Goal: Task Accomplishment & Management: Use online tool/utility

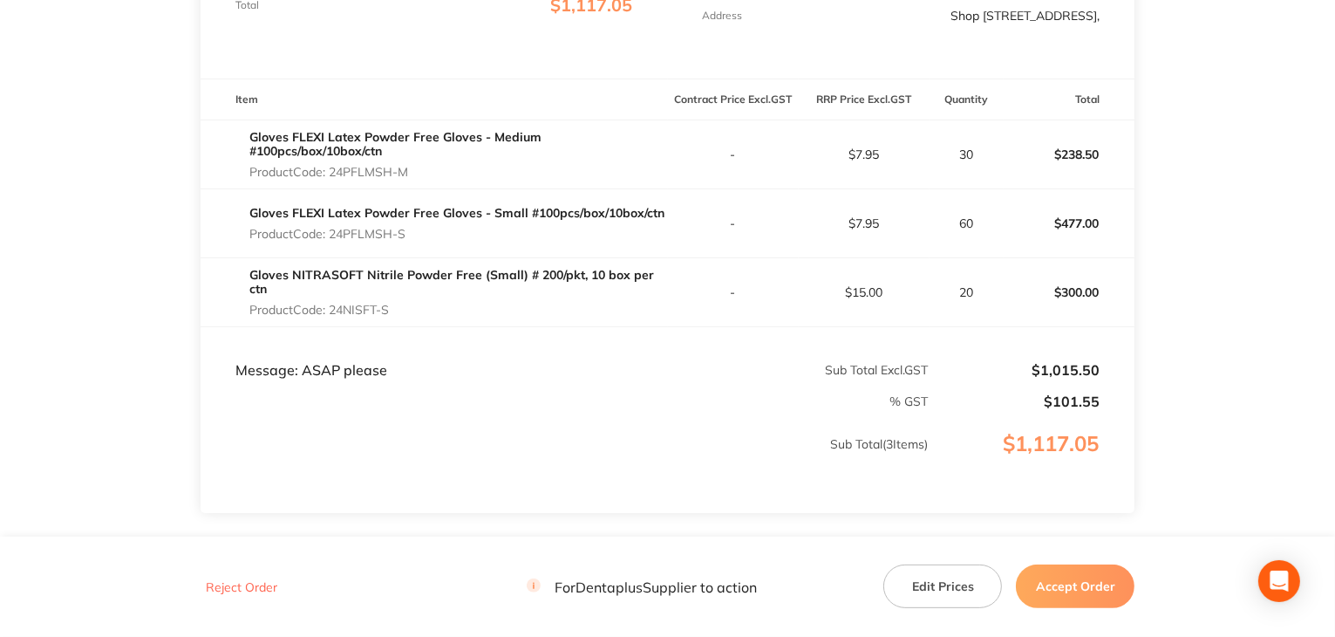
scroll to position [523, 0]
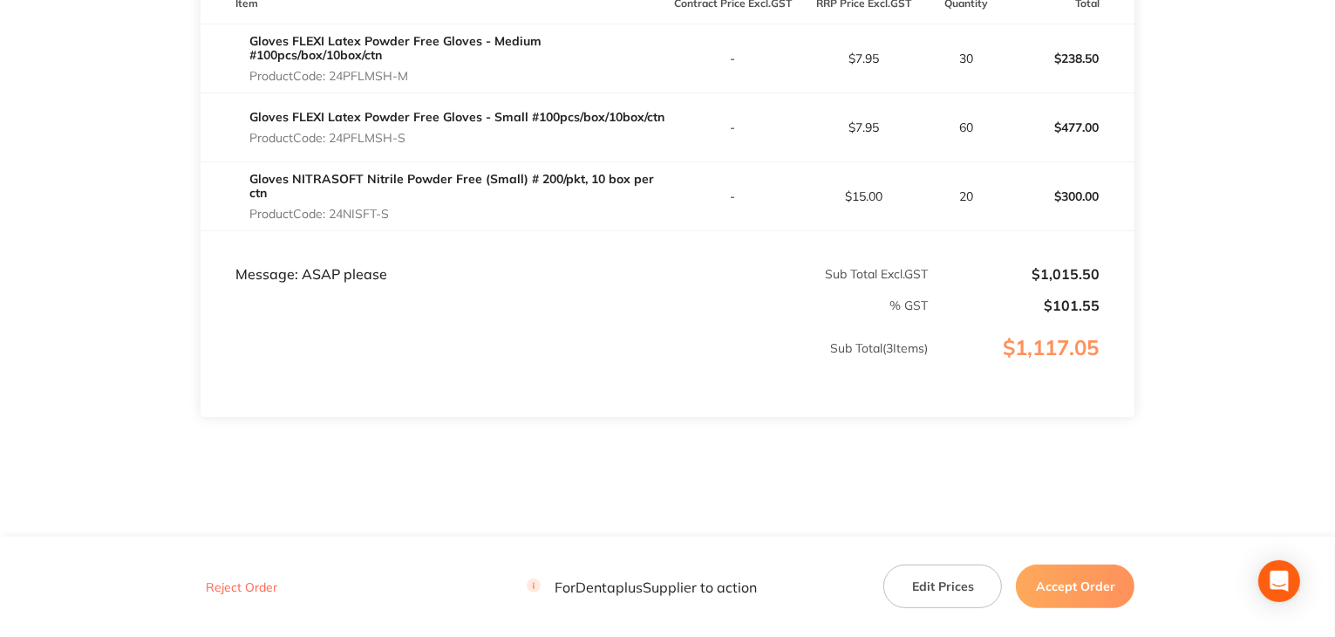
click at [1078, 586] on button "Accept Order" at bounding box center [1075, 586] width 119 height 44
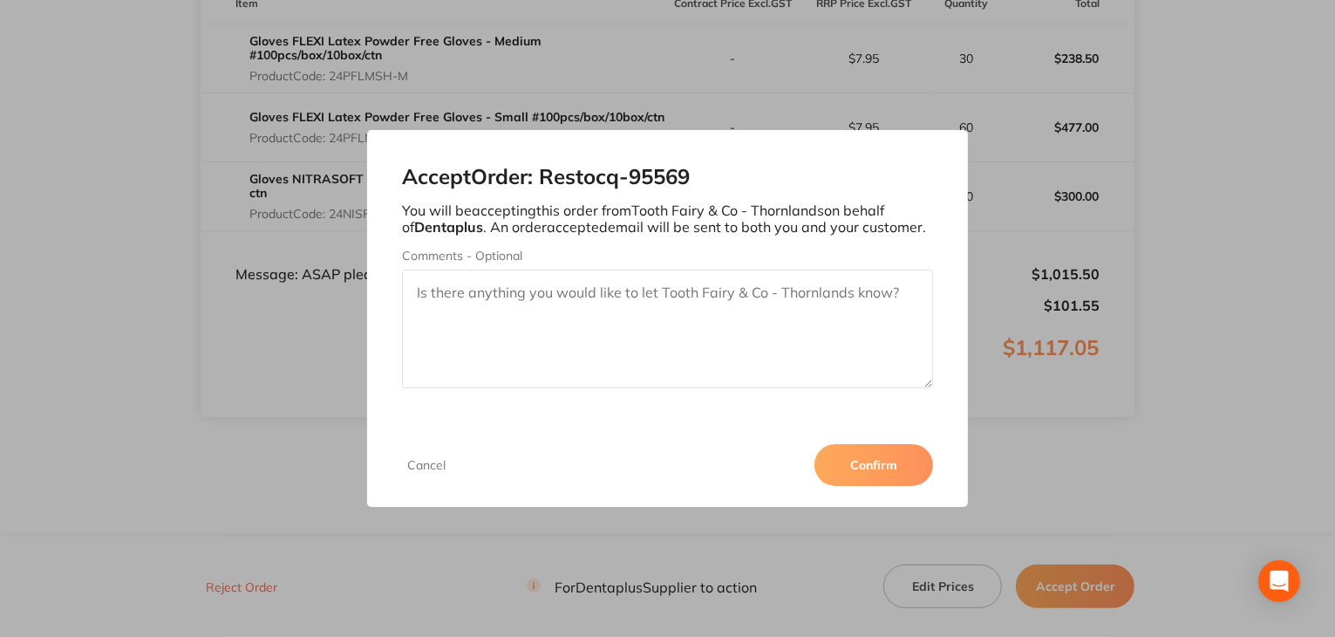
click at [870, 462] on button "Confirm" at bounding box center [874, 465] width 119 height 42
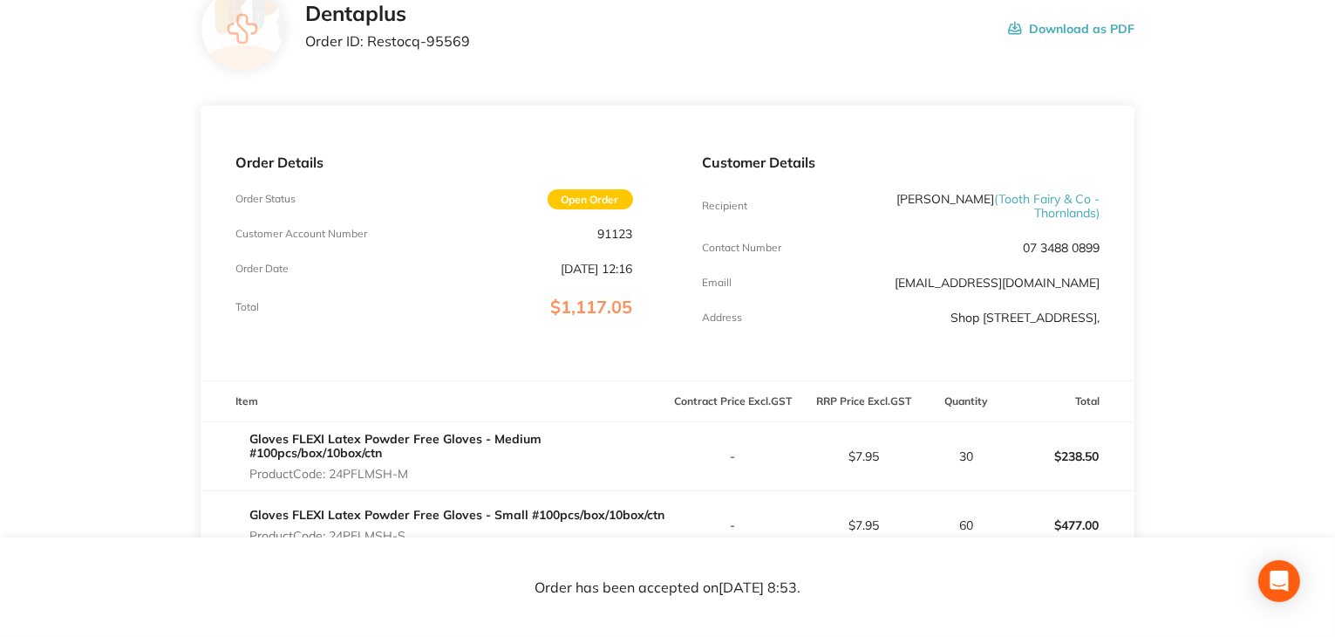
scroll to position [294, 0]
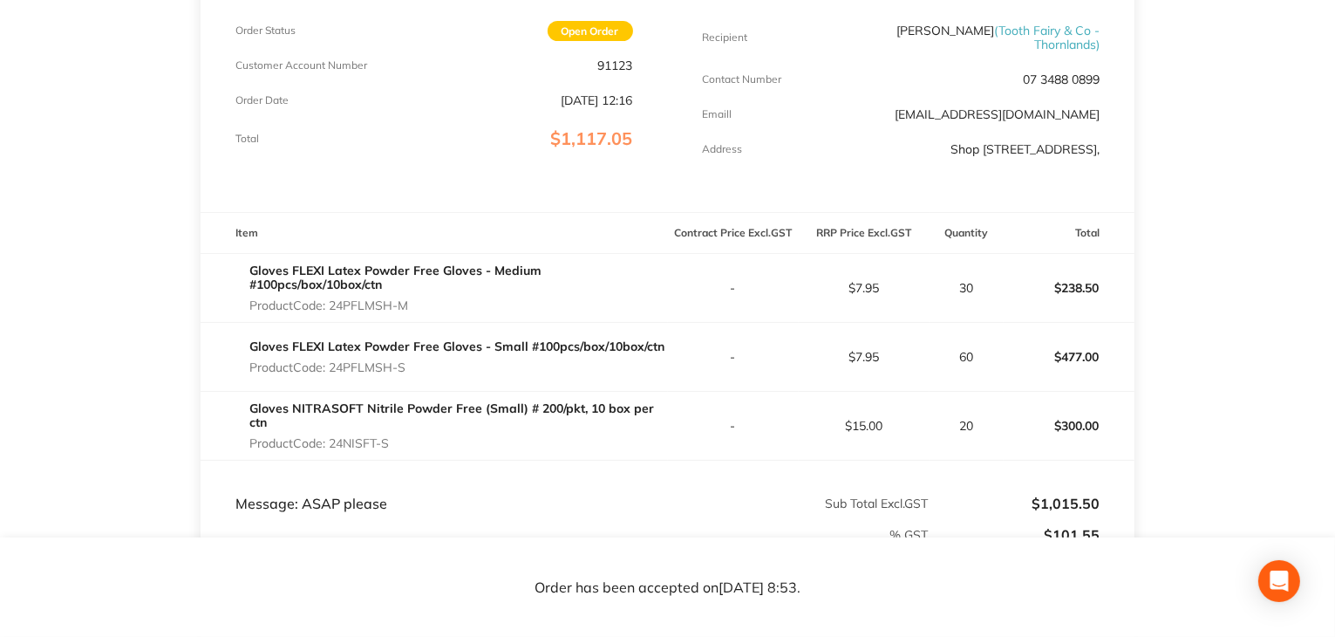
drag, startPoint x: 413, startPoint y: 318, endPoint x: 334, endPoint y: 322, distance: 79.5
click at [334, 312] on p "Product Code: 24PFLMSH-M" at bounding box center [458, 305] width 419 height 14
copy p "24PFLMSH-M"
drag, startPoint x: 881, startPoint y: 297, endPoint x: 857, endPoint y: 304, distance: 25.7
click at [857, 295] on p "$7.95" at bounding box center [864, 288] width 129 height 14
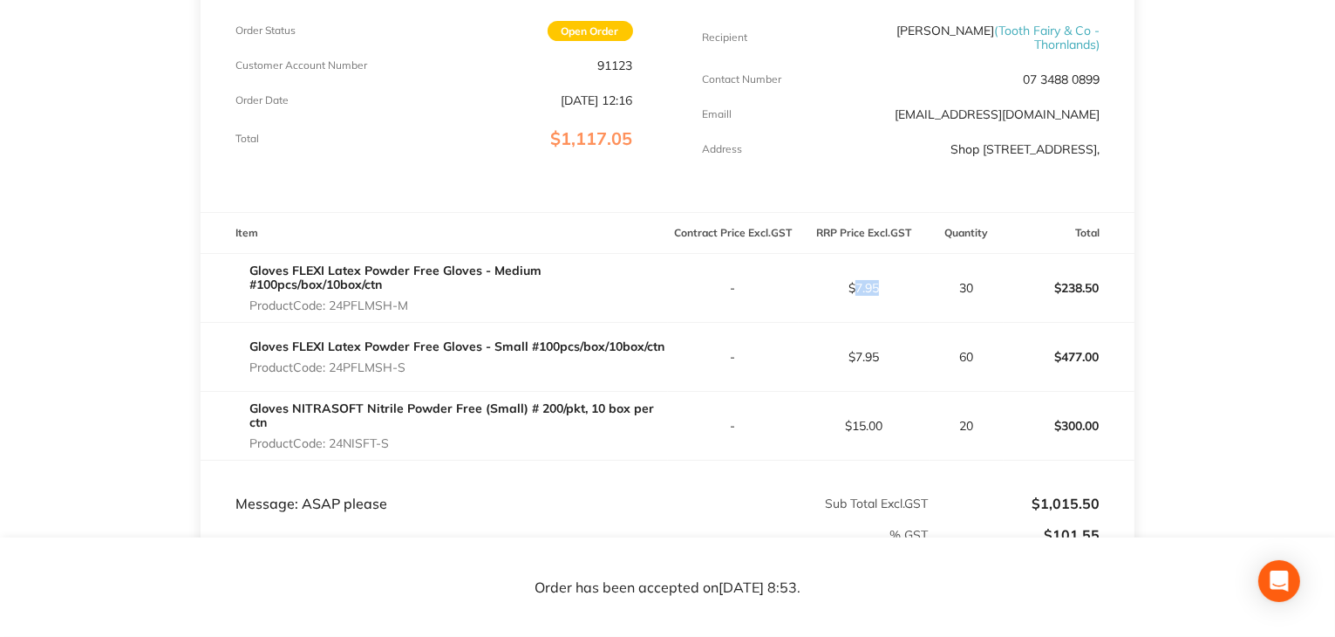
copy p "7.95"
drag, startPoint x: 331, startPoint y: 381, endPoint x: 408, endPoint y: 383, distance: 76.8
click at [408, 374] on p "Product Code: 24PFLMSH-S" at bounding box center [456, 367] width 415 height 14
copy p "24PFLMSH-S"
drag, startPoint x: 855, startPoint y: 371, endPoint x: 890, endPoint y: 371, distance: 34.9
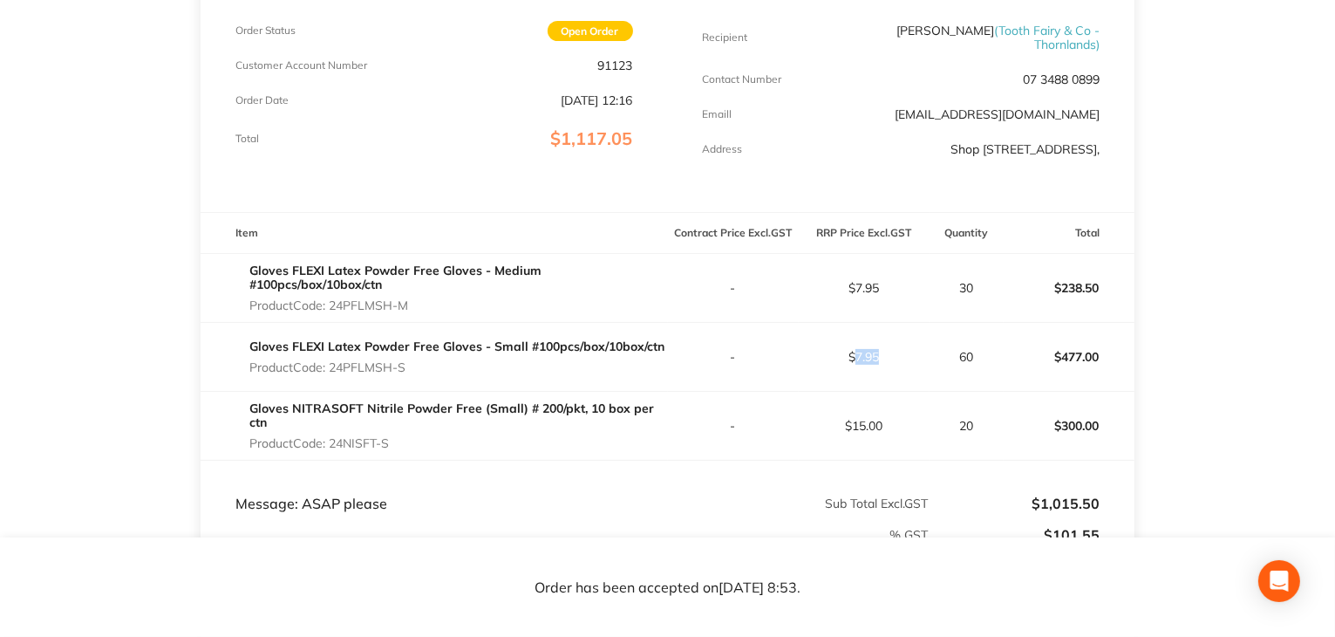
click at [890, 364] on p "$7.95" at bounding box center [864, 357] width 129 height 14
copy p "7.95"
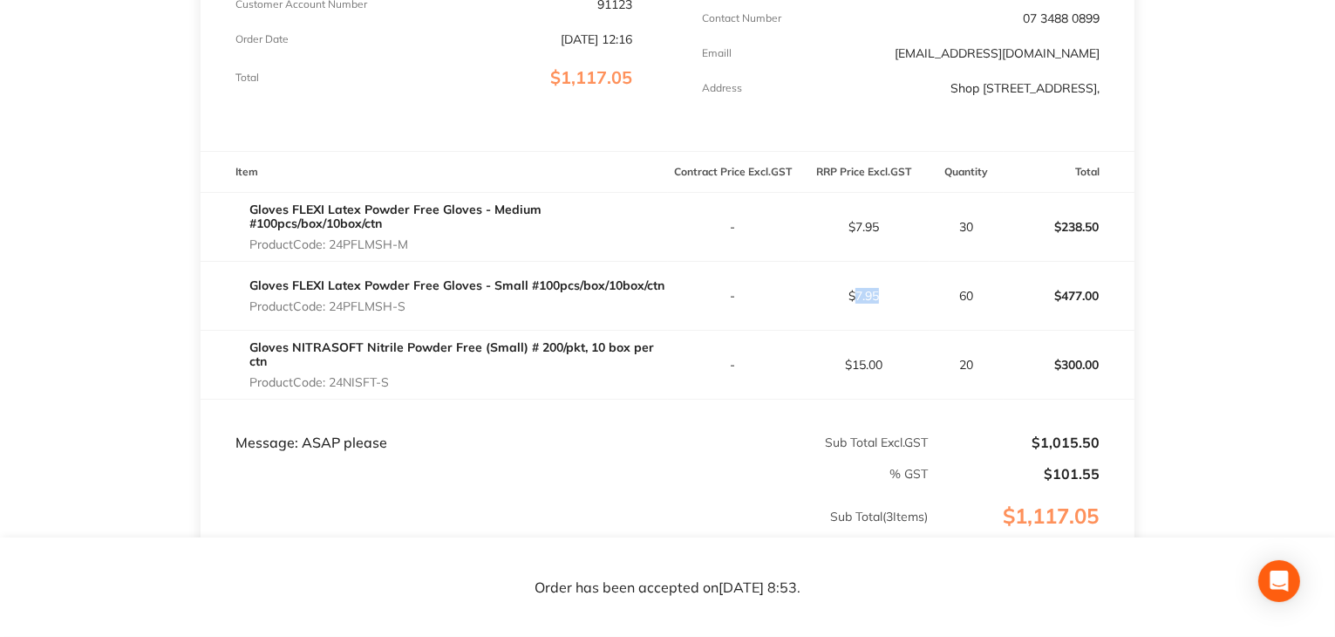
scroll to position [381, 0]
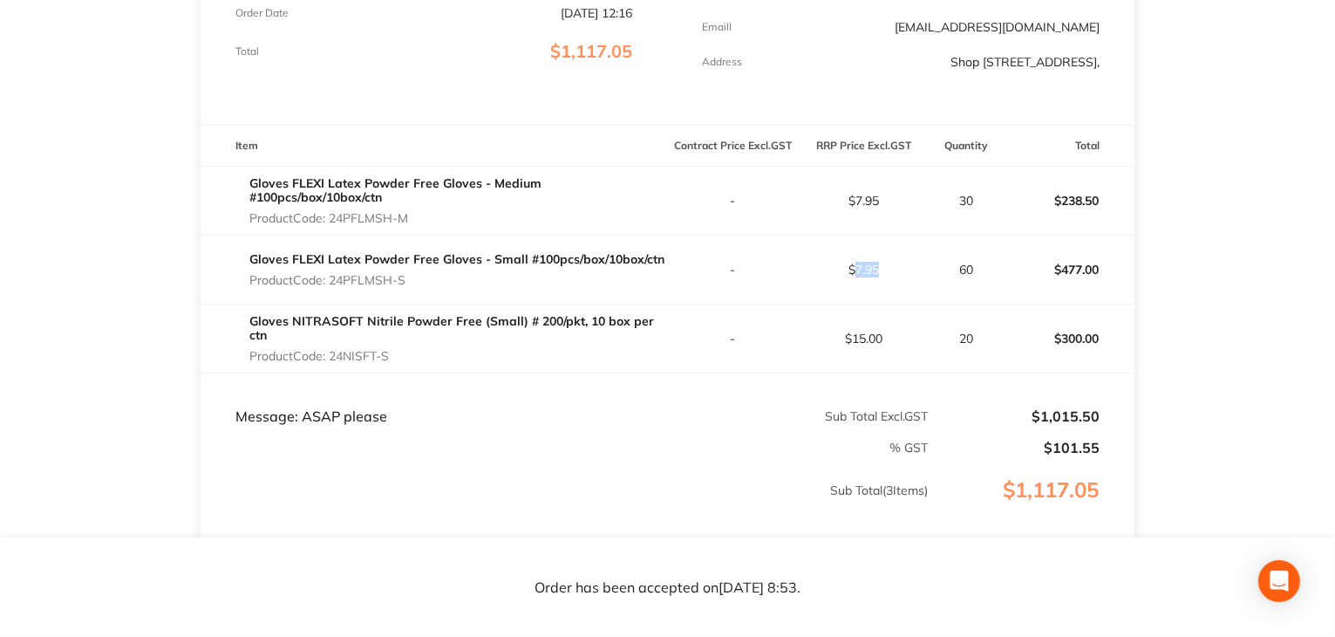
drag, startPoint x: 333, startPoint y: 368, endPoint x: 424, endPoint y: 367, distance: 90.7
click at [424, 363] on p "Product Code: 24NISFT-S" at bounding box center [458, 356] width 419 height 14
copy p "24NISFT-S"
drag, startPoint x: 958, startPoint y: 351, endPoint x: 982, endPoint y: 350, distance: 24.4
click at [980, 345] on p "20" at bounding box center [967, 338] width 73 height 14
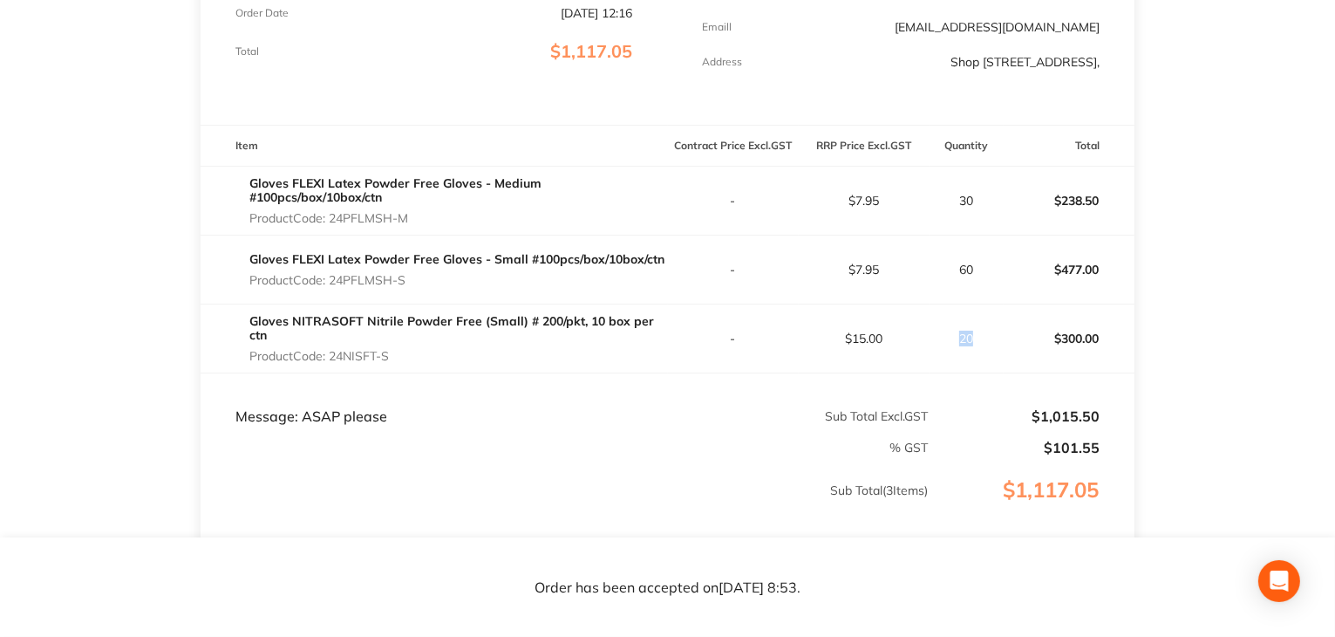
copy p "20"
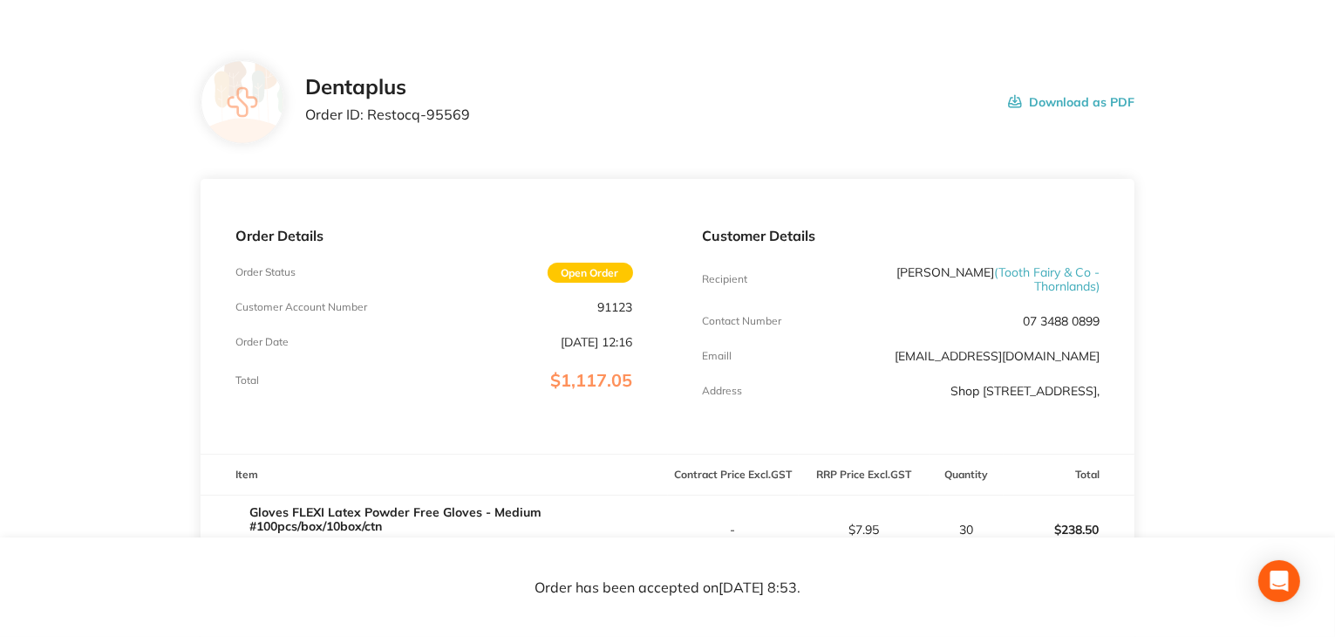
scroll to position [0, 0]
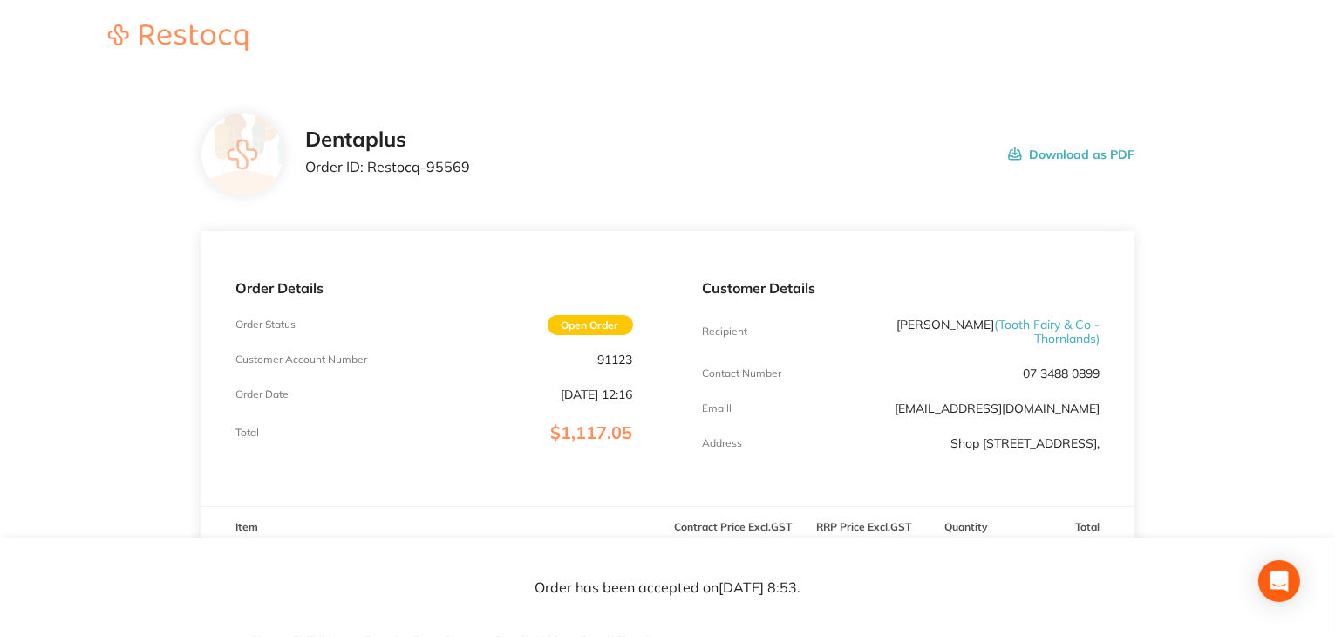
click at [1044, 155] on button "Download as PDF" at bounding box center [1071, 154] width 126 height 54
drag, startPoint x: 453, startPoint y: 164, endPoint x: 365, endPoint y: 171, distance: 88.4
click at [365, 171] on div "Dentaplus Order ID: Restocq- 95569 Download as PDF" at bounding box center [720, 154] width 830 height 54
copy p "Restocq- 95569"
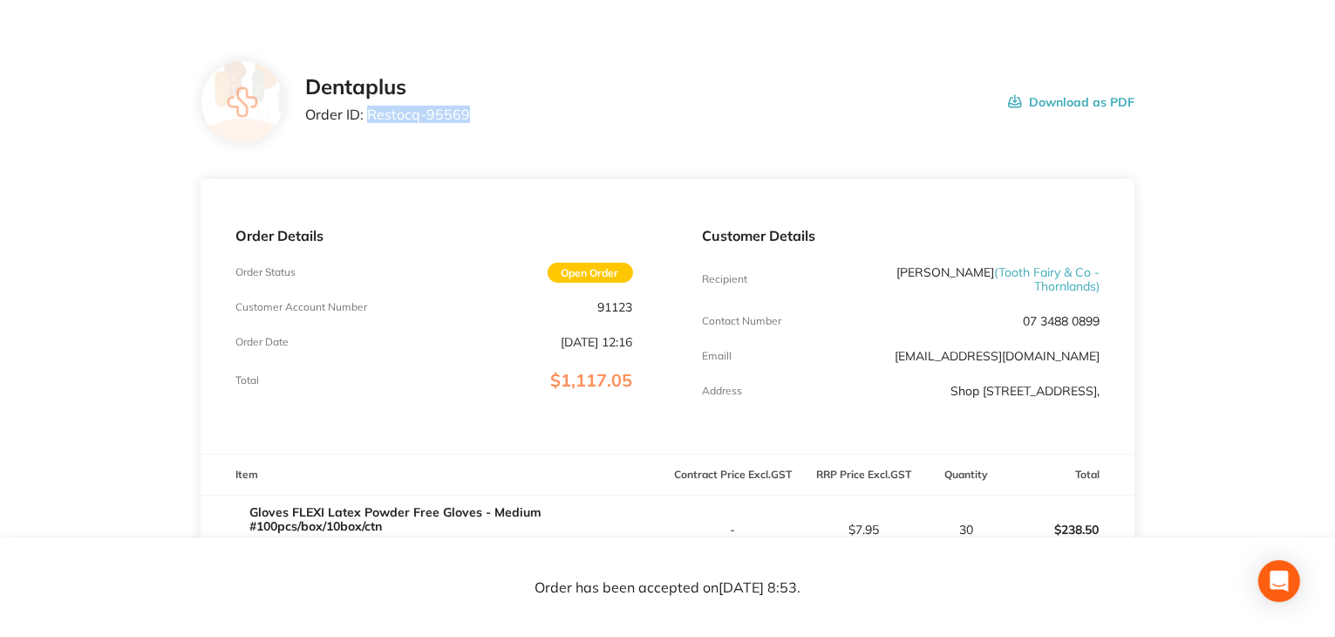
scroll to position [174, 0]
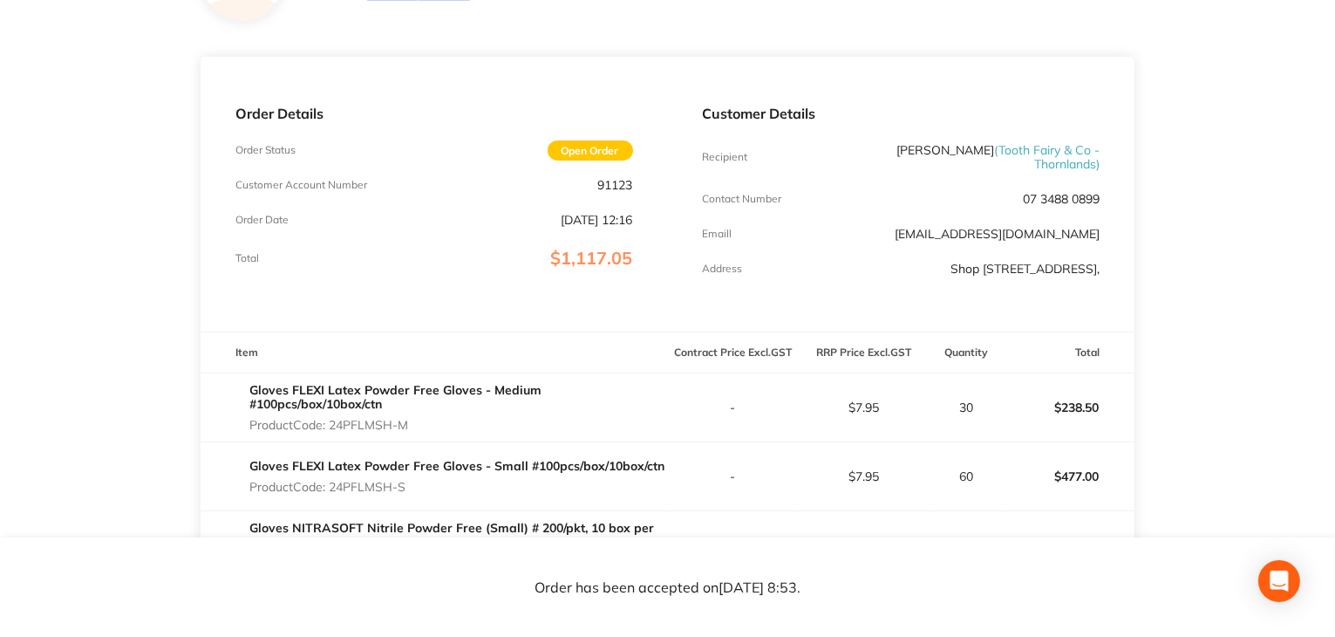
drag, startPoint x: 1104, startPoint y: 287, endPoint x: 871, endPoint y: 271, distance: 233.4
click at [871, 271] on div "Customer Details Recipient [PERSON_NAME] ( Tooth Fairy & Co - Thornlands ) Cont…" at bounding box center [902, 194] width 468 height 275
copy p "Shop [STREET_ADDRESS],"
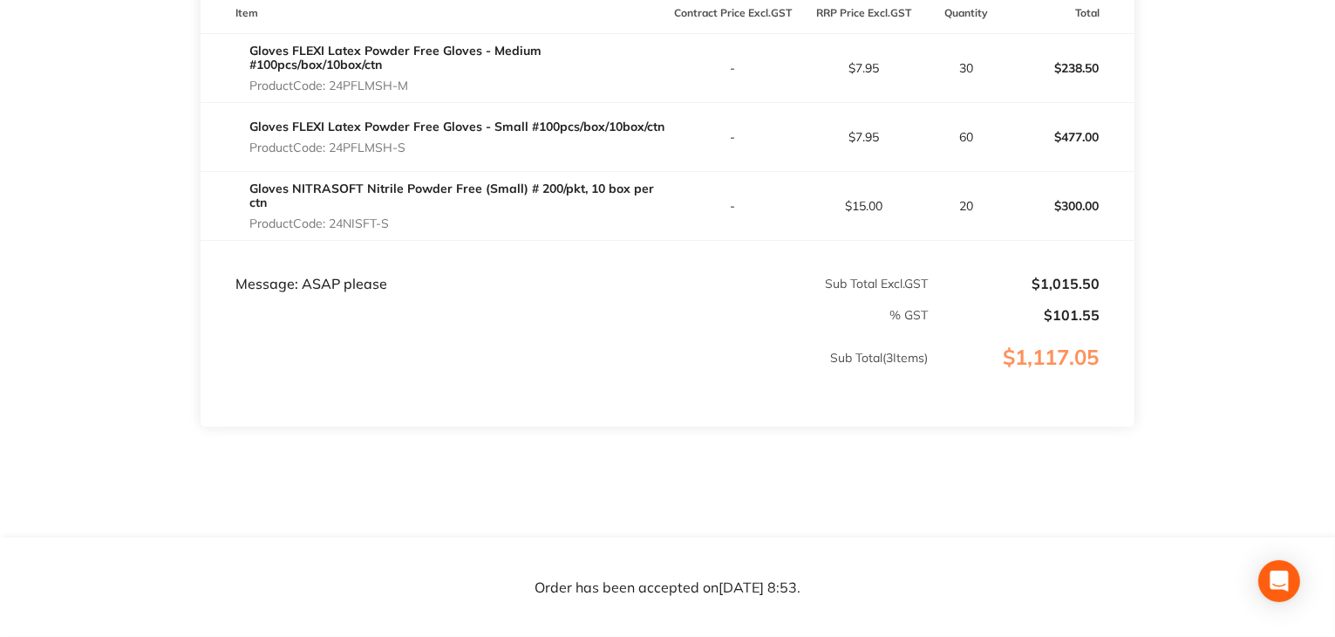
scroll to position [523, 0]
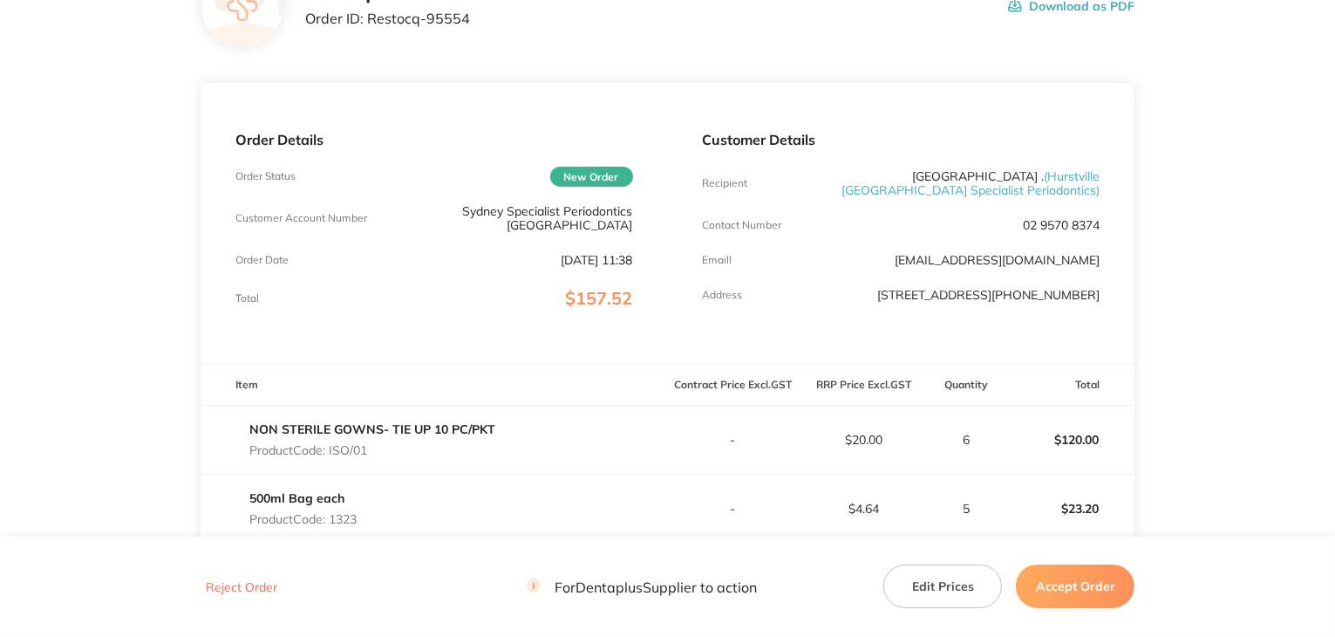
scroll to position [174, 0]
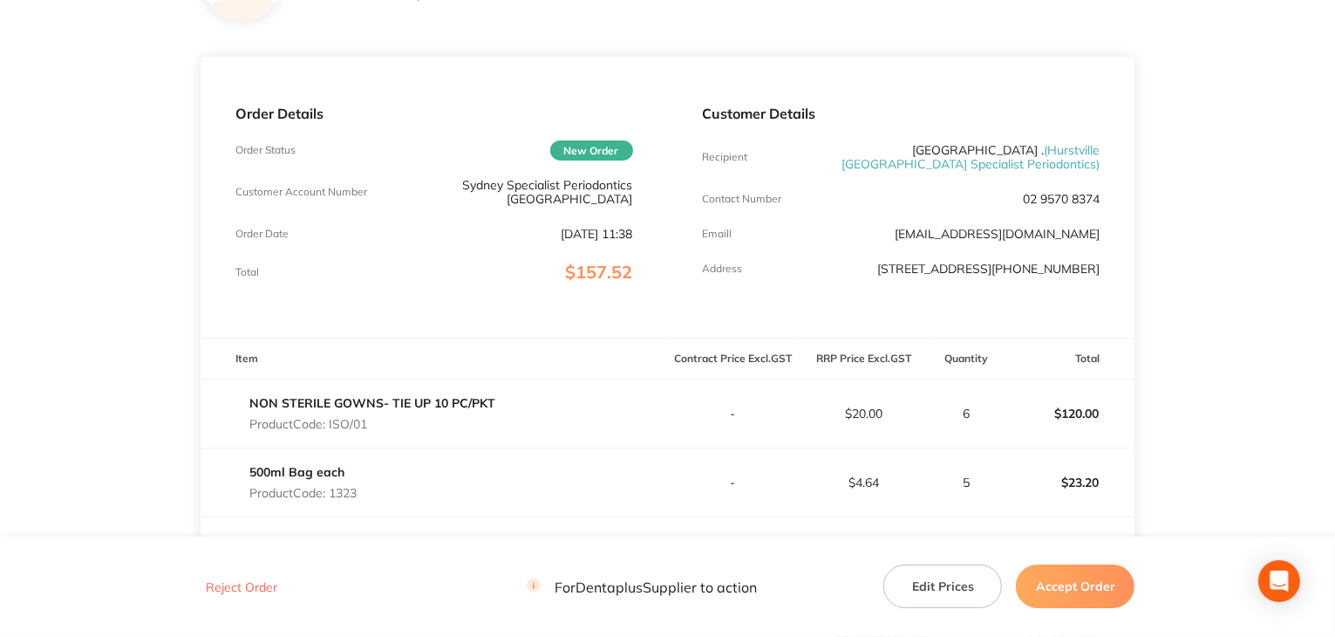
click at [1086, 588] on button "Accept Order" at bounding box center [1075, 586] width 119 height 44
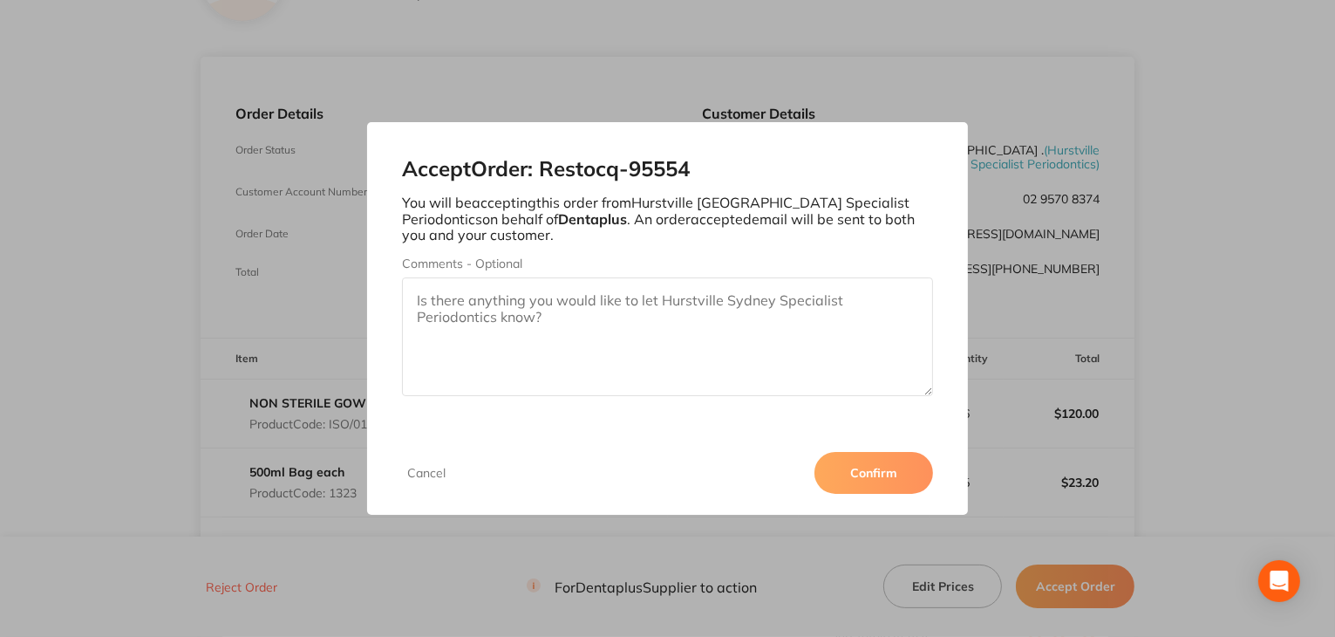
click at [854, 475] on button "Confirm" at bounding box center [874, 473] width 119 height 42
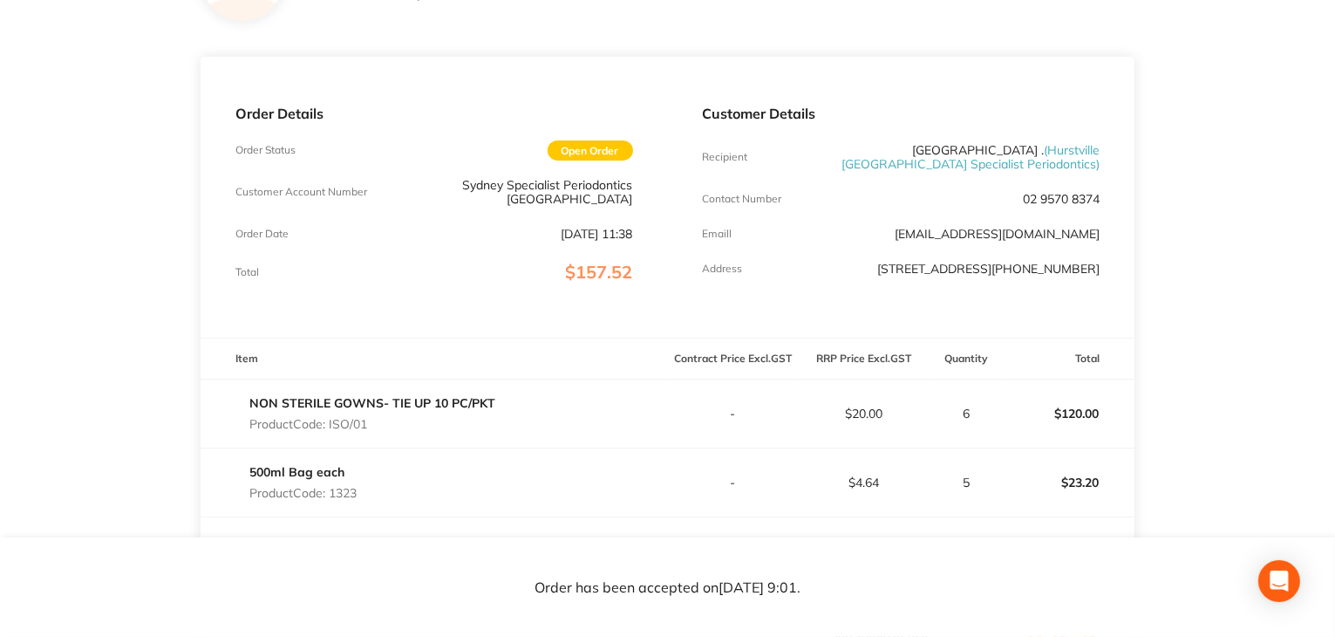
drag, startPoint x: 924, startPoint y: 235, endPoint x: 1102, endPoint y: 237, distance: 178.0
click at [1102, 237] on div "Customer Details Recipient Hurstville . ( Hurstville Sydney Specialist Periodon…" at bounding box center [902, 197] width 468 height 281
copy link "hv@sydneyspecialistperiodontics.com.au"
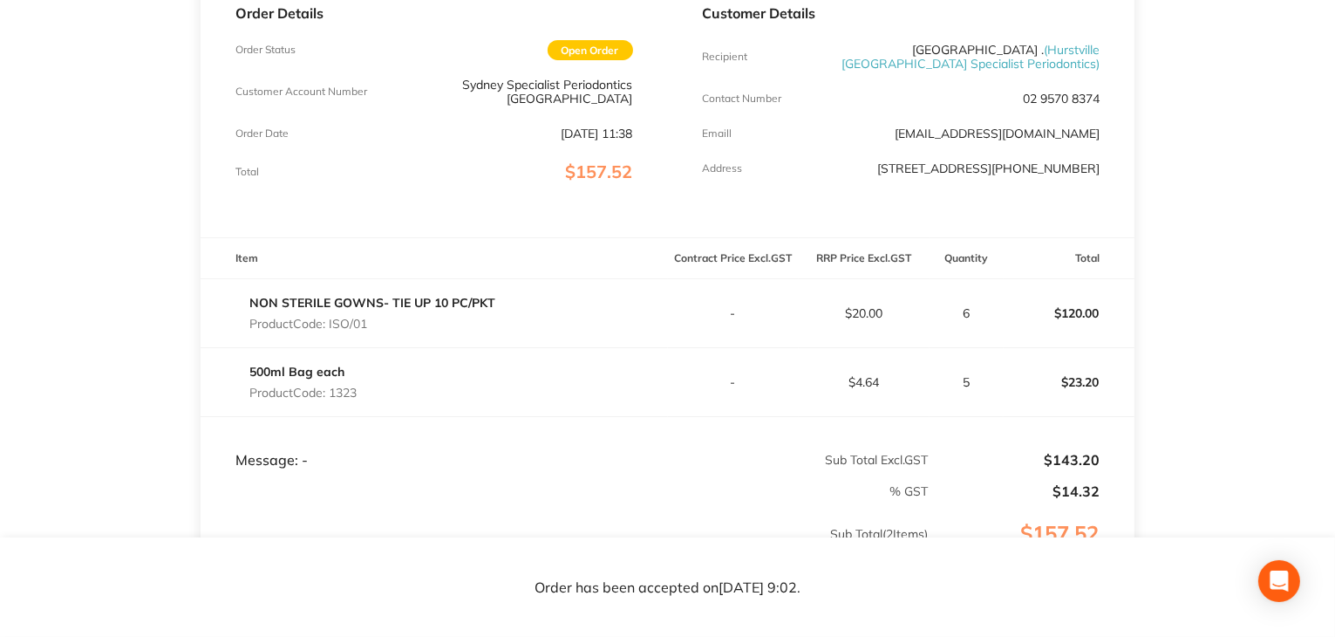
scroll to position [349, 0]
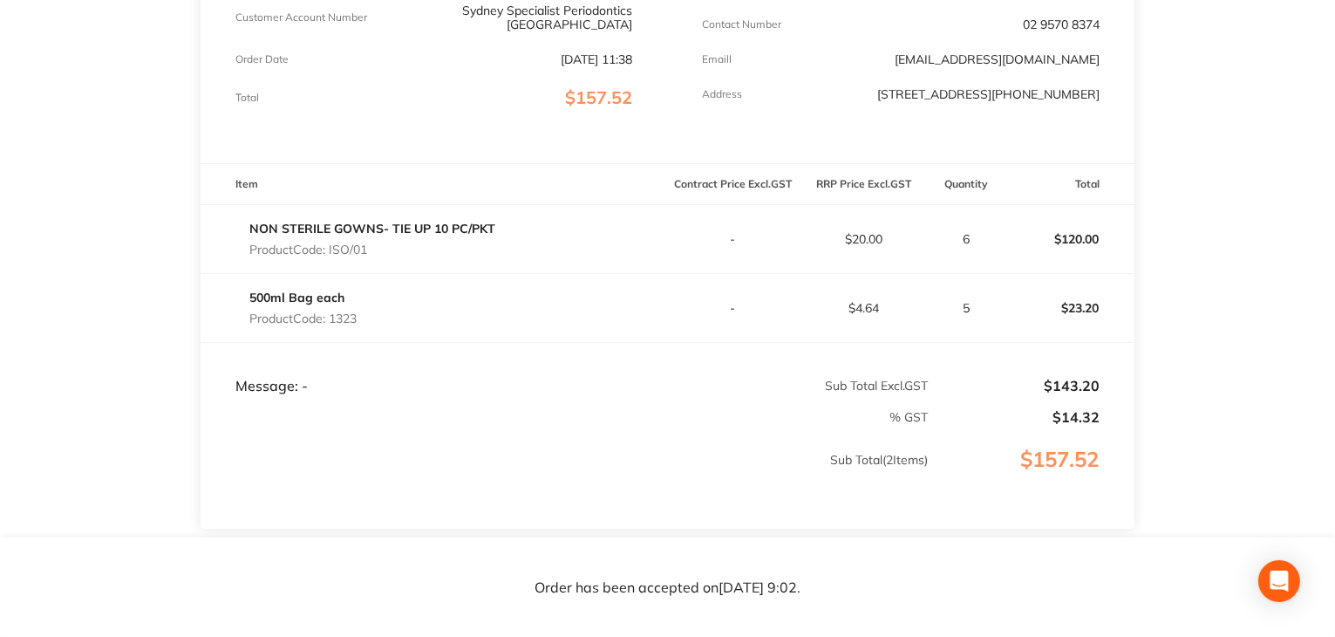
drag, startPoint x: 373, startPoint y: 257, endPoint x: 331, endPoint y: 256, distance: 42.8
click at [331, 256] on p "Product Code: ISO/01" at bounding box center [372, 249] width 246 height 14
copy p "ISO/01"
drag, startPoint x: 333, startPoint y: 324, endPoint x: 371, endPoint y: 328, distance: 37.7
click at [371, 328] on div "500ml Bag each Product Code: 1323" at bounding box center [435, 307] width 468 height 49
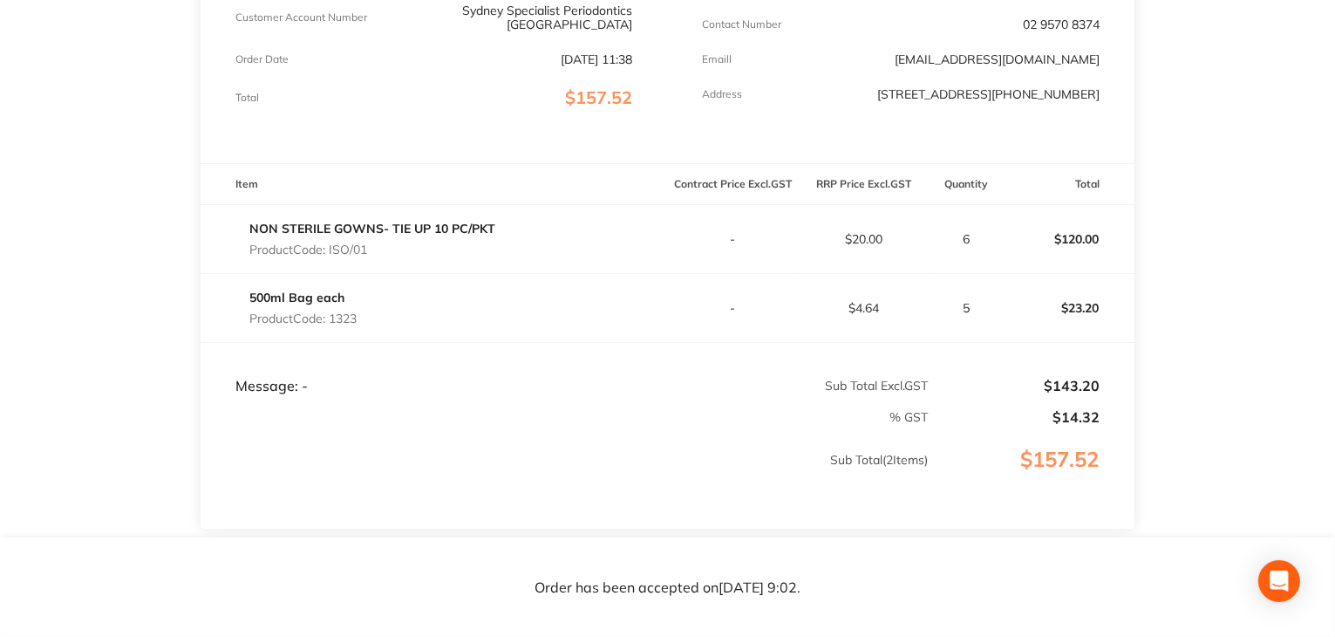
copy p "1323"
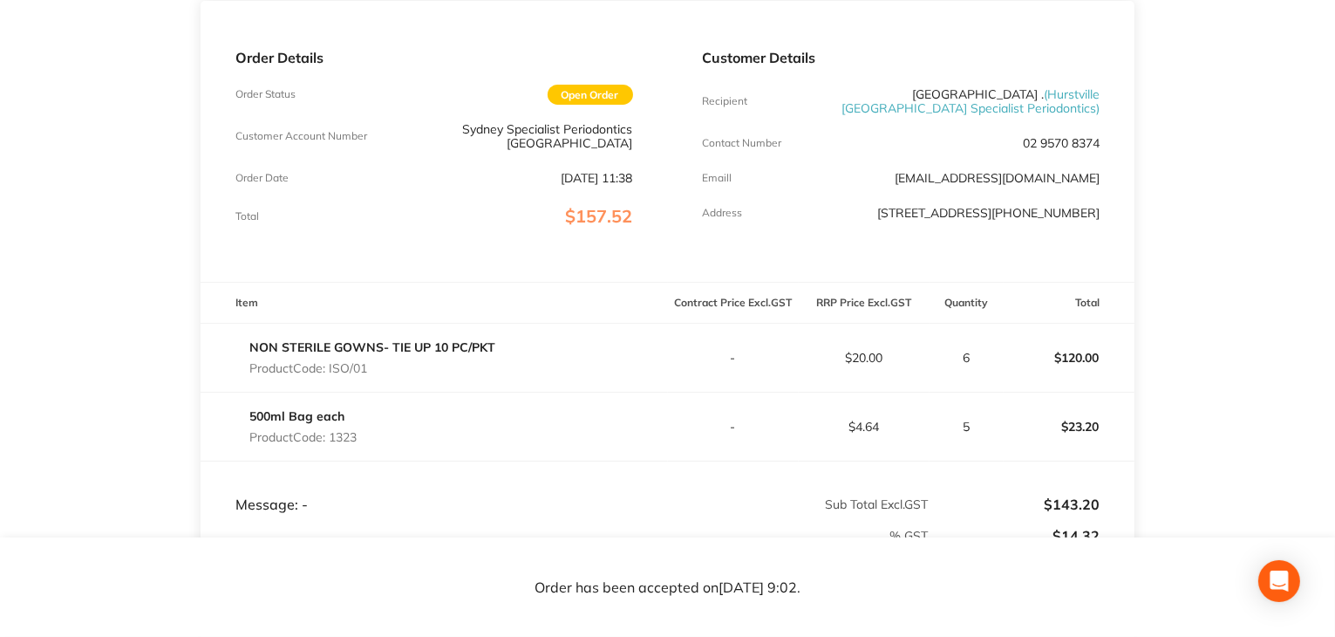
scroll to position [0, 0]
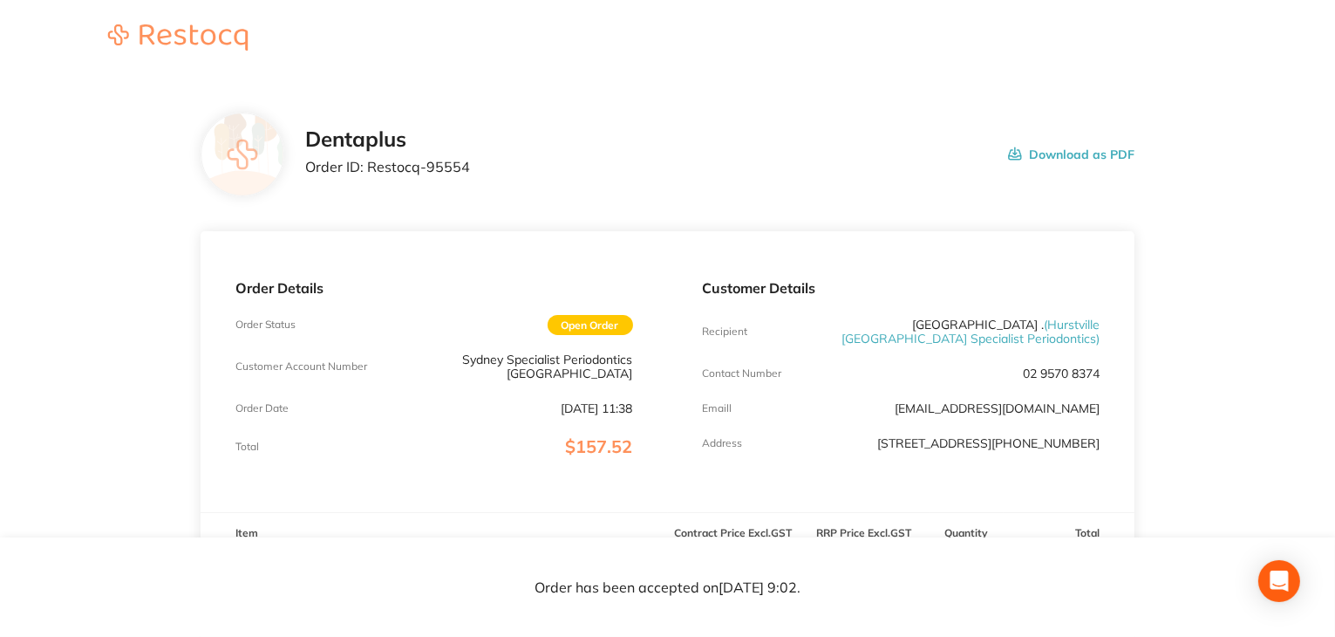
click at [1081, 154] on button "Download as PDF" at bounding box center [1071, 154] width 126 height 54
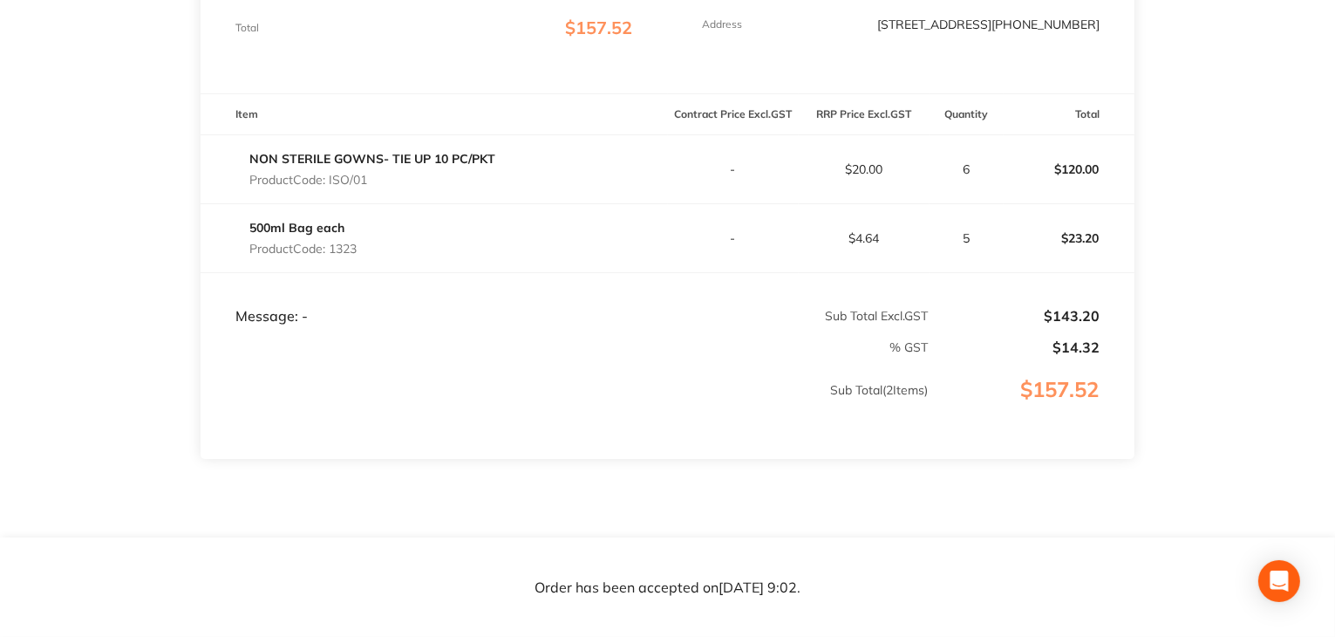
scroll to position [487, 0]
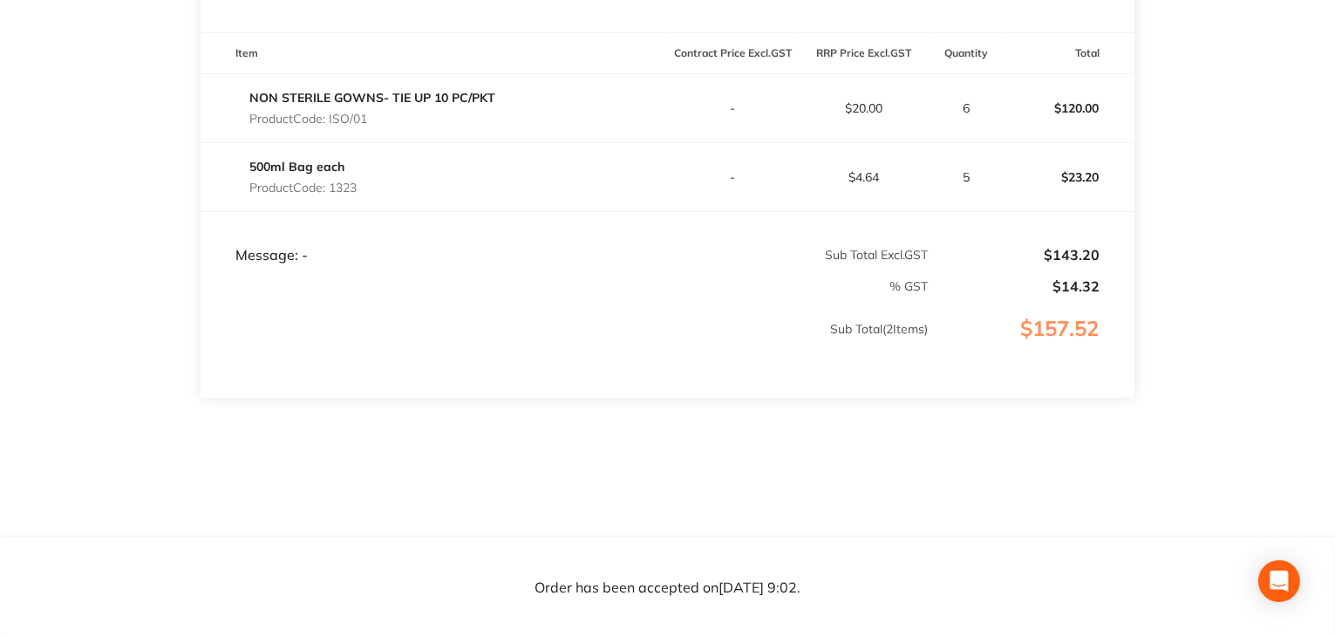
click at [372, 371] on td "Sub Total ( 2 Items)" at bounding box center [565, 346] width 729 height 103
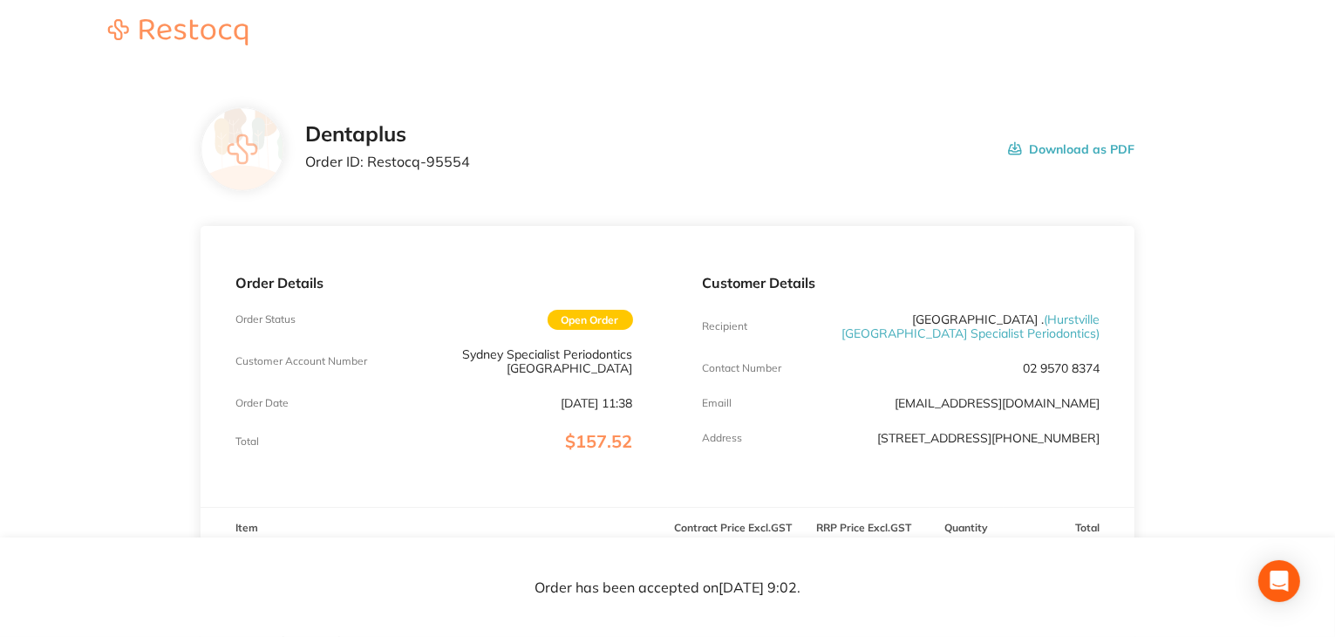
scroll to position [0, 0]
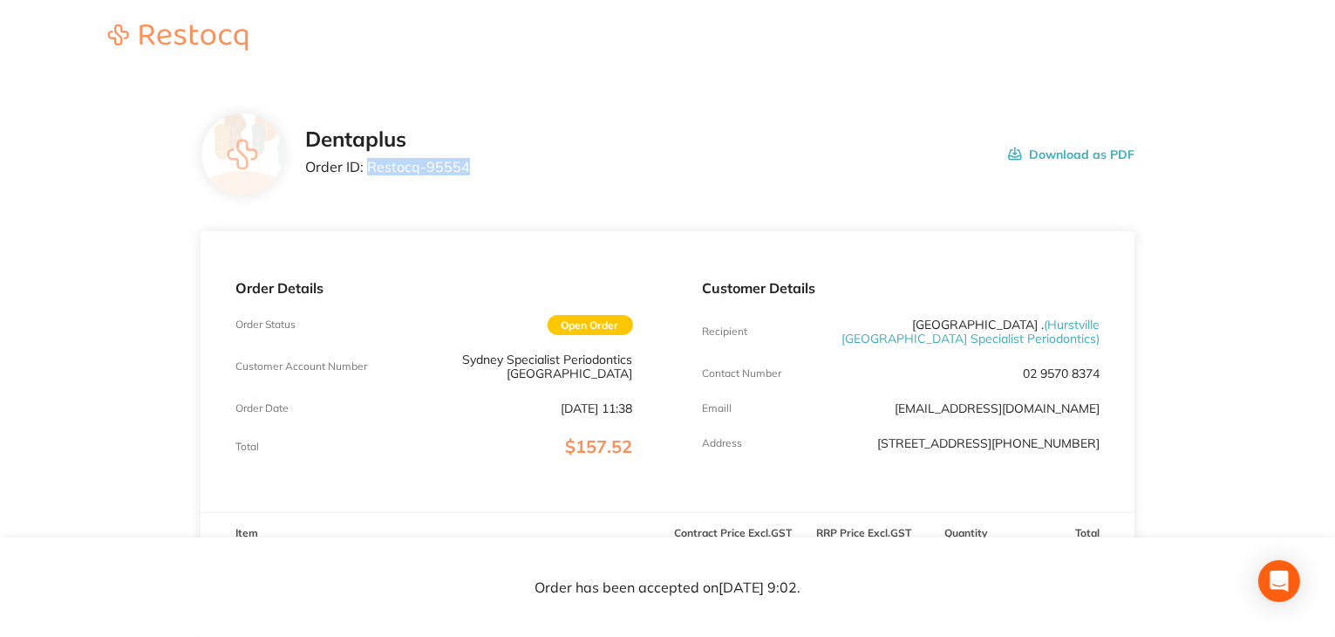
drag, startPoint x: 367, startPoint y: 163, endPoint x: 498, endPoint y: 158, distance: 130.9
click at [498, 158] on div "Dentaplus Order ID: Restocq- 95554 Download as PDF" at bounding box center [720, 154] width 830 height 54
copy p "Restocq- 95554"
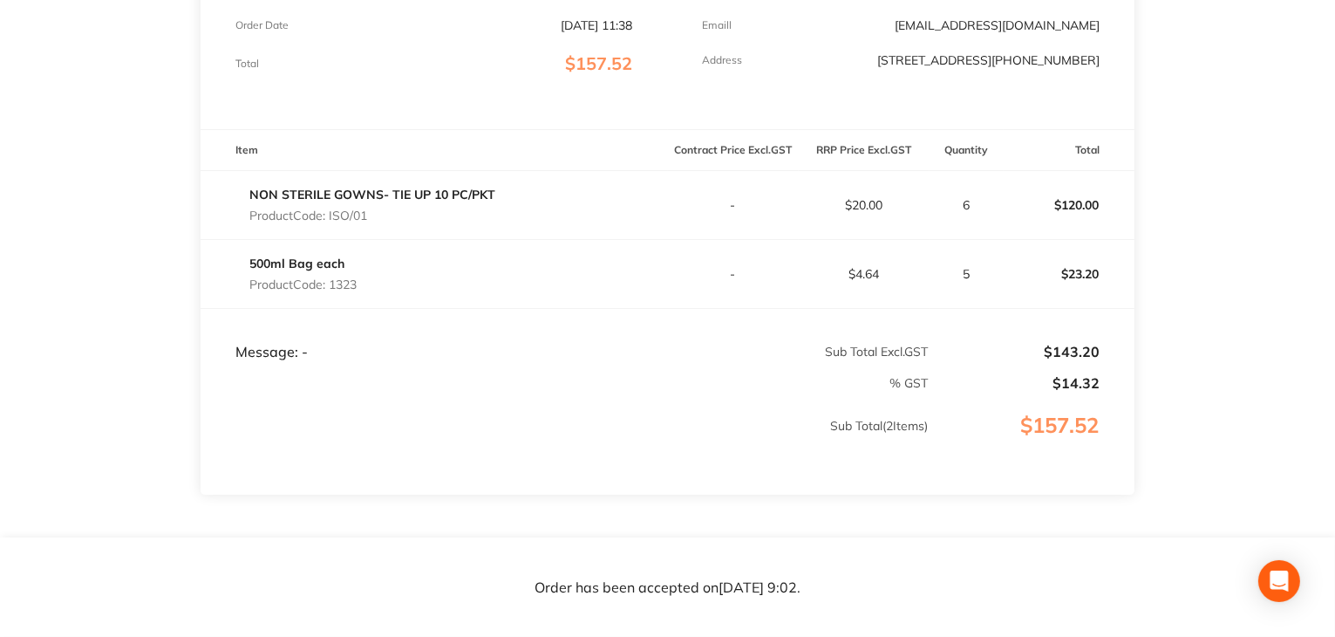
scroll to position [225, 0]
